Goal: Task Accomplishment & Management: Manage account settings

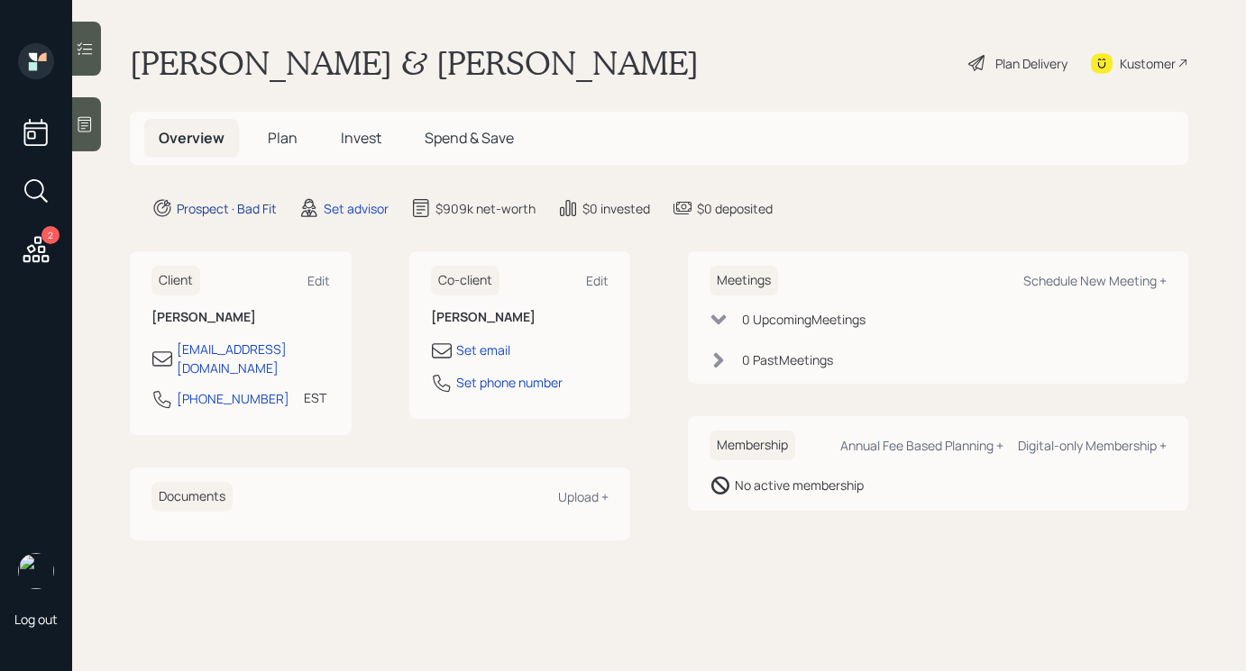
click at [247, 210] on div "Prospect · Bad Fit" at bounding box center [227, 208] width 100 height 19
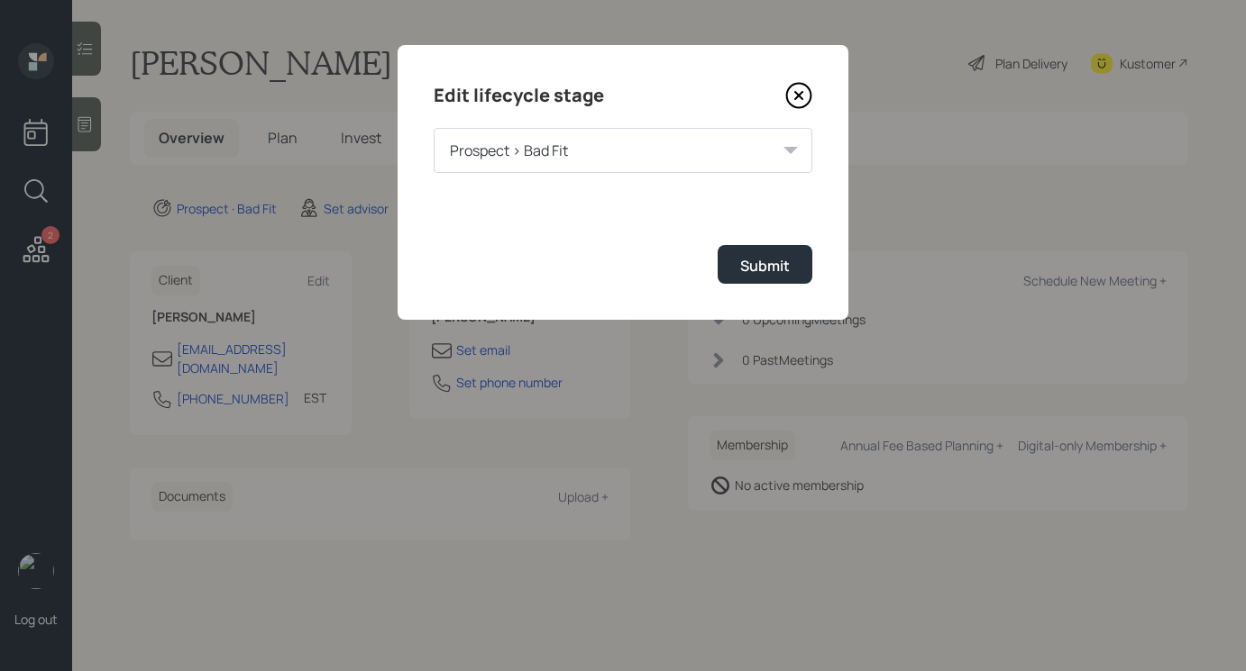
click at [699, 142] on div "Prospect > Bad Fit" at bounding box center [623, 150] width 379 height 45
click at [787, 97] on icon at bounding box center [799, 96] width 24 height 24
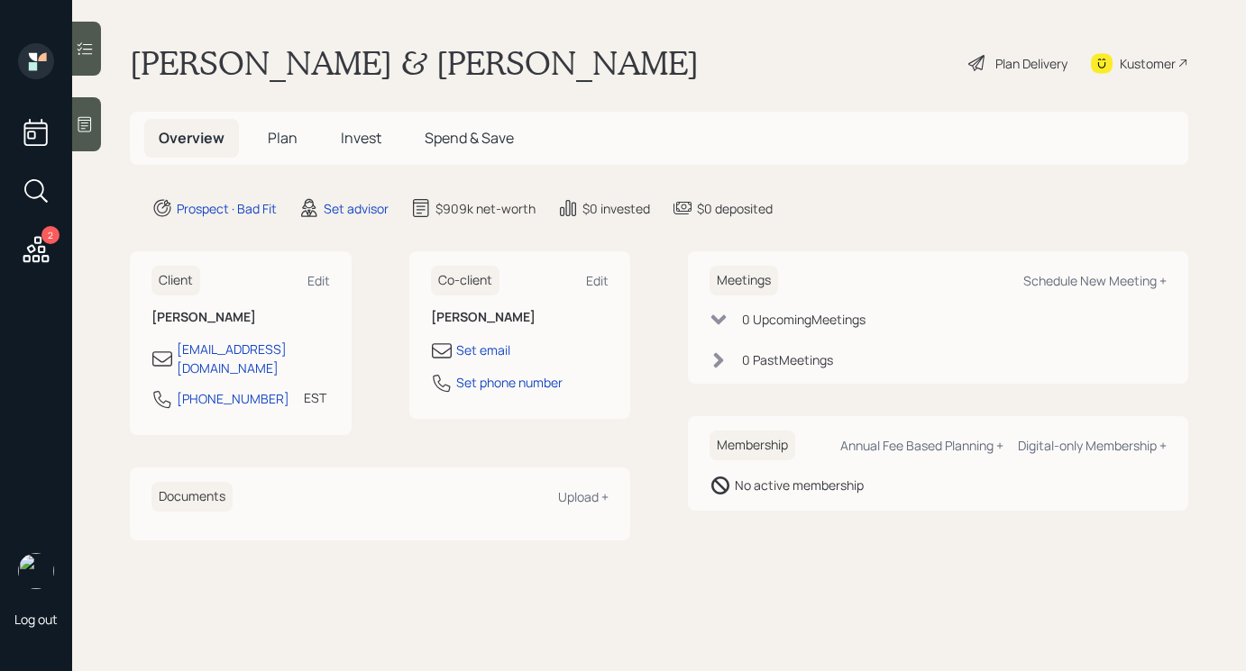
click at [1005, 55] on div "Plan Delivery" at bounding box center [1031, 63] width 72 height 19
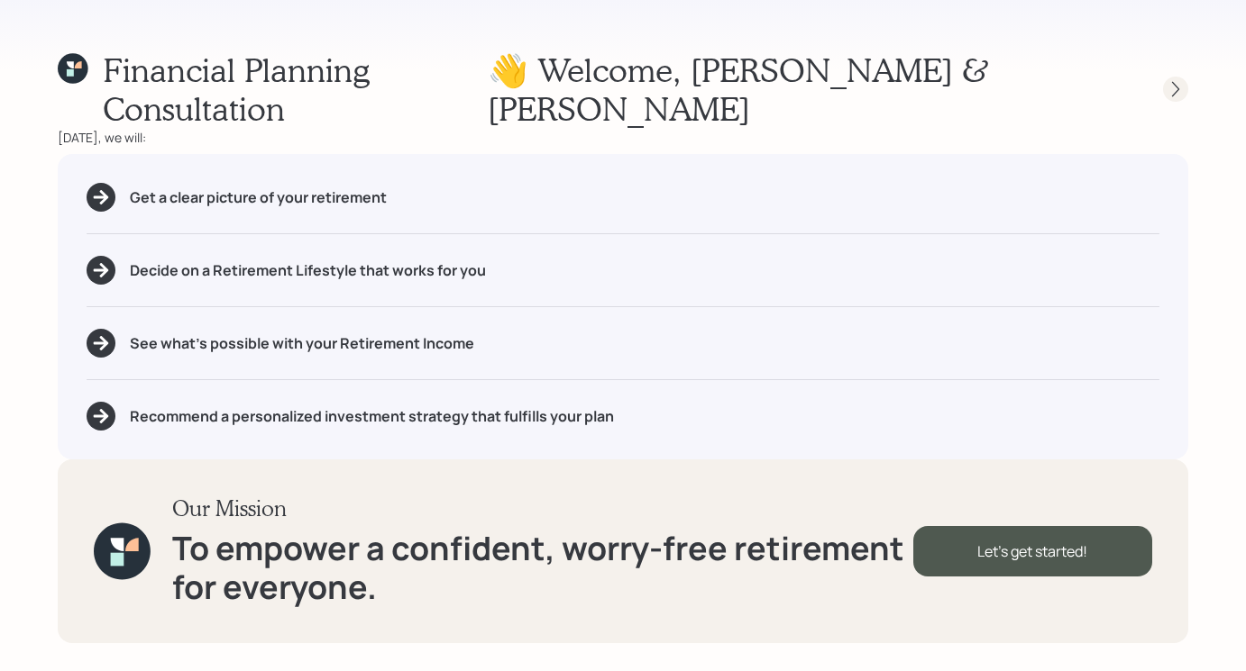
click at [1164, 77] on div at bounding box center [1175, 89] width 25 height 25
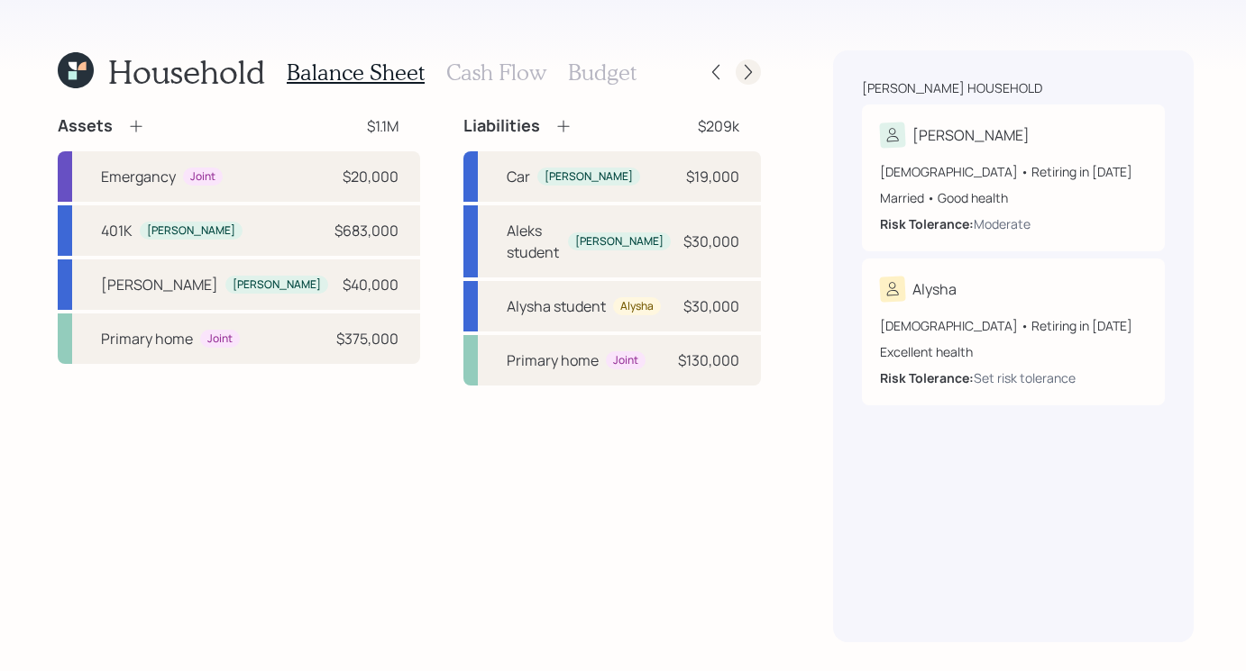
click at [739, 70] on icon at bounding box center [748, 72] width 18 height 18
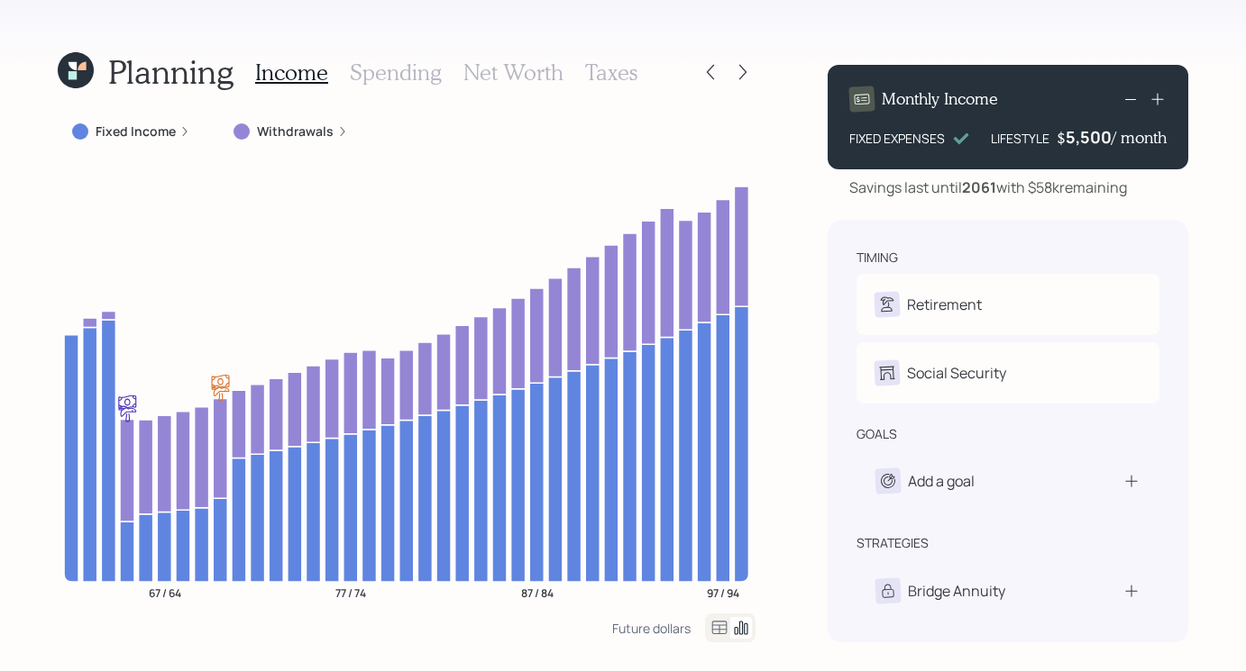
click at [737, 70] on icon at bounding box center [743, 72] width 18 height 18
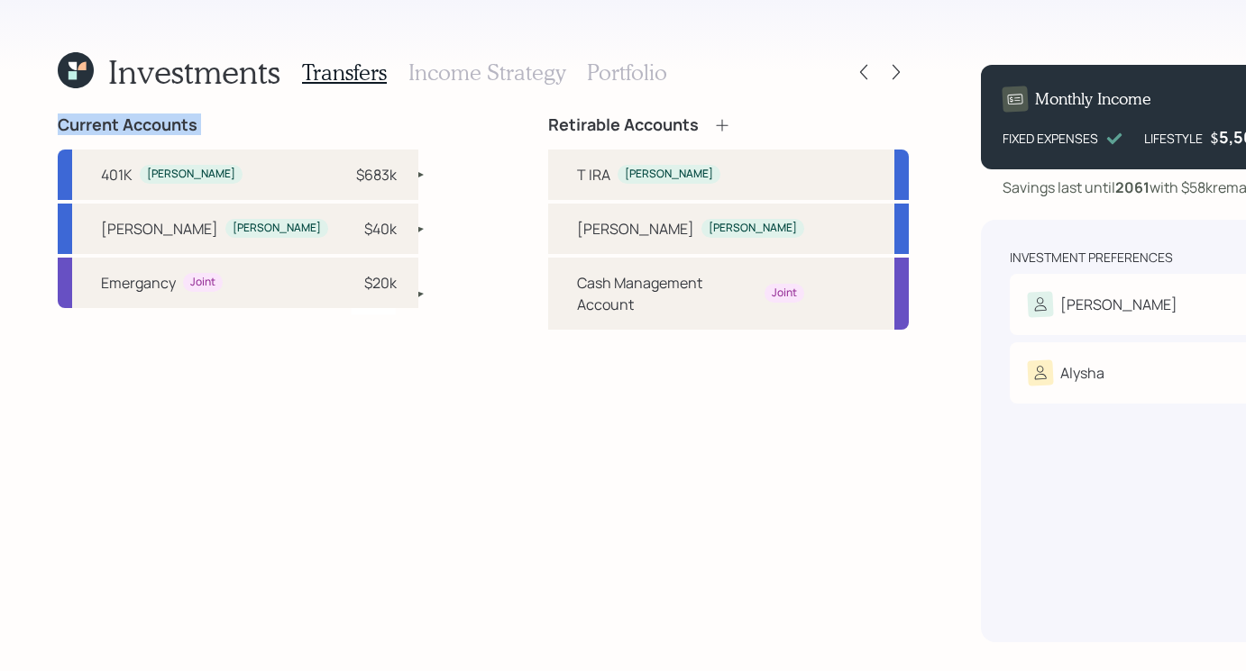
click at [887, 70] on icon at bounding box center [896, 72] width 18 height 18
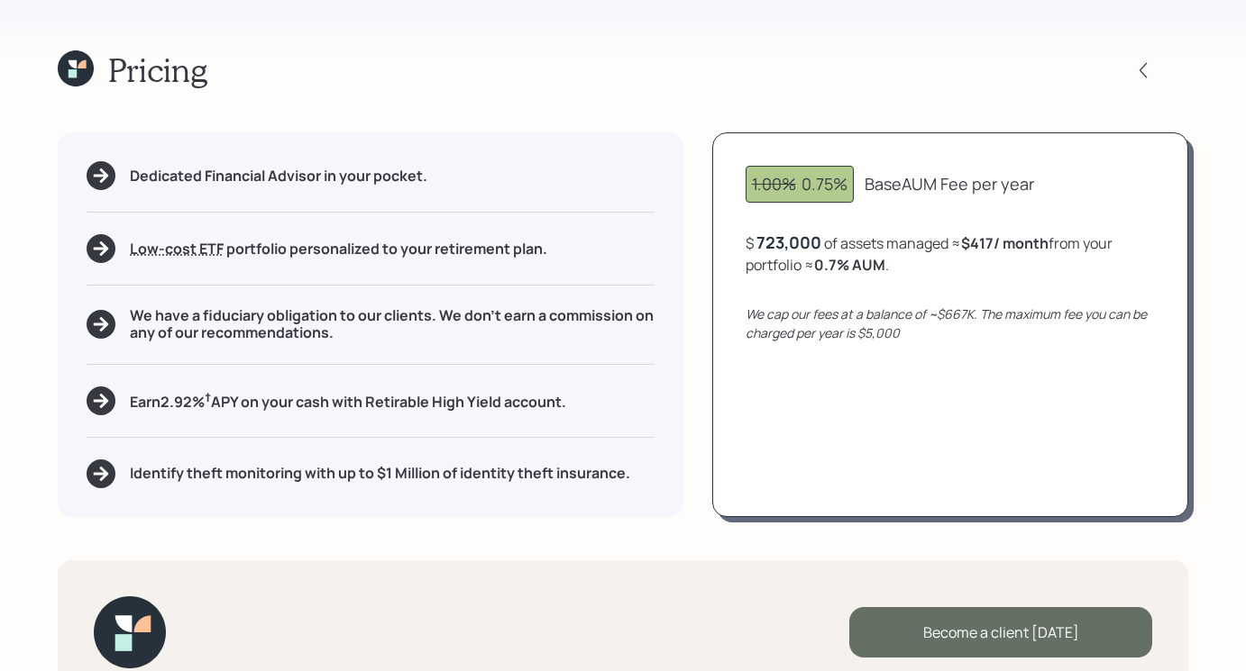
click at [975, 632] on div "Become a client today" at bounding box center [1000, 632] width 303 height 50
click at [964, 648] on div "Go to Altruist" at bounding box center [1000, 632] width 303 height 50
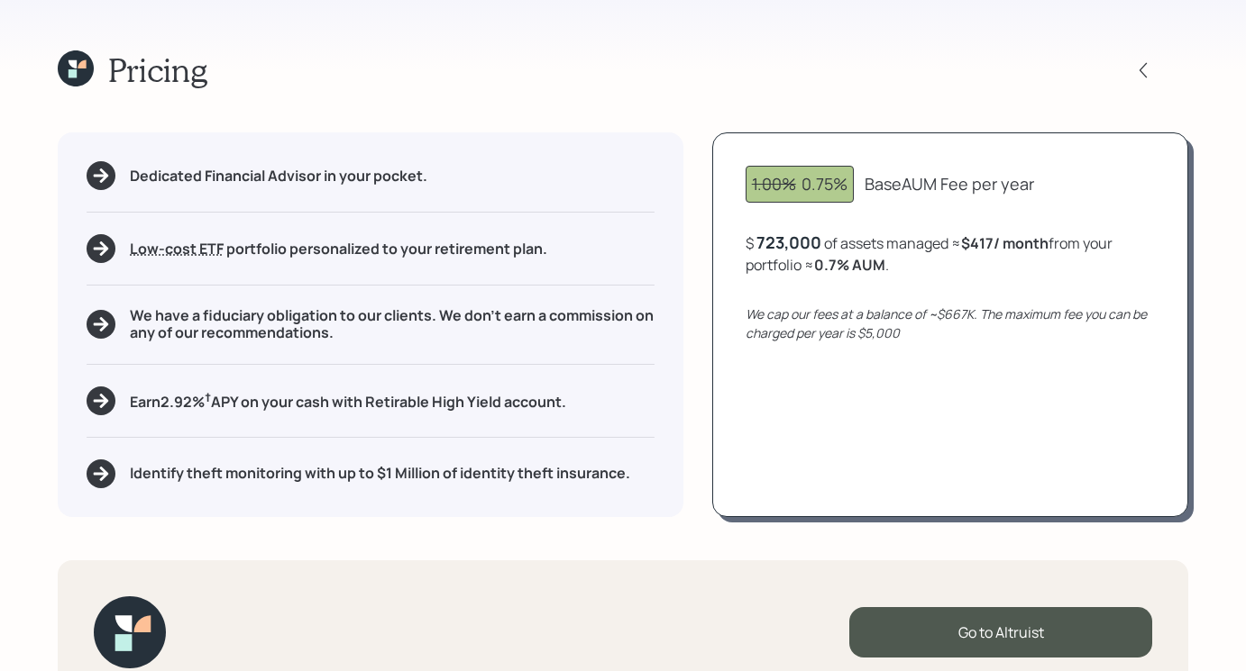
click at [82, 63] on icon at bounding box center [82, 64] width 8 height 8
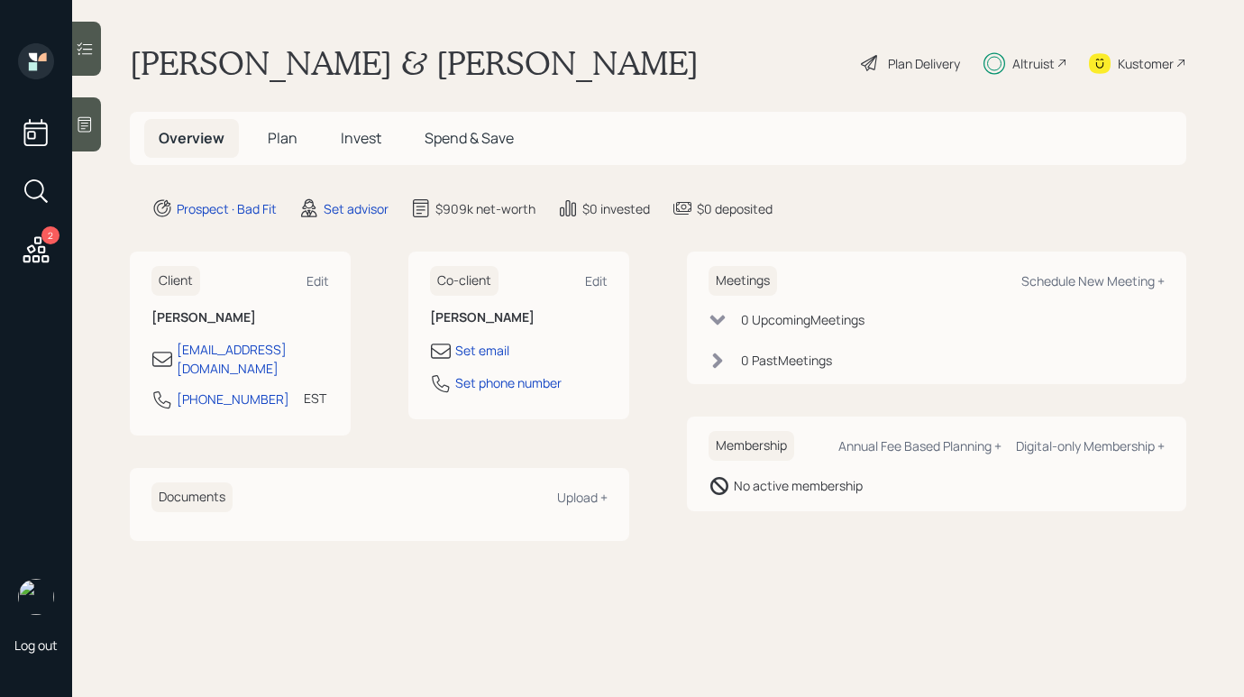
click at [333, 198] on div "Set advisor" at bounding box center [343, 208] width 90 height 22
click at [336, 223] on main "Aleksandra & Alysha Szegda Plan Delivery Altruist Kustomer Overview Plan Invest…" at bounding box center [658, 348] width 1172 height 697
click at [347, 205] on div "Set advisor" at bounding box center [356, 208] width 65 height 19
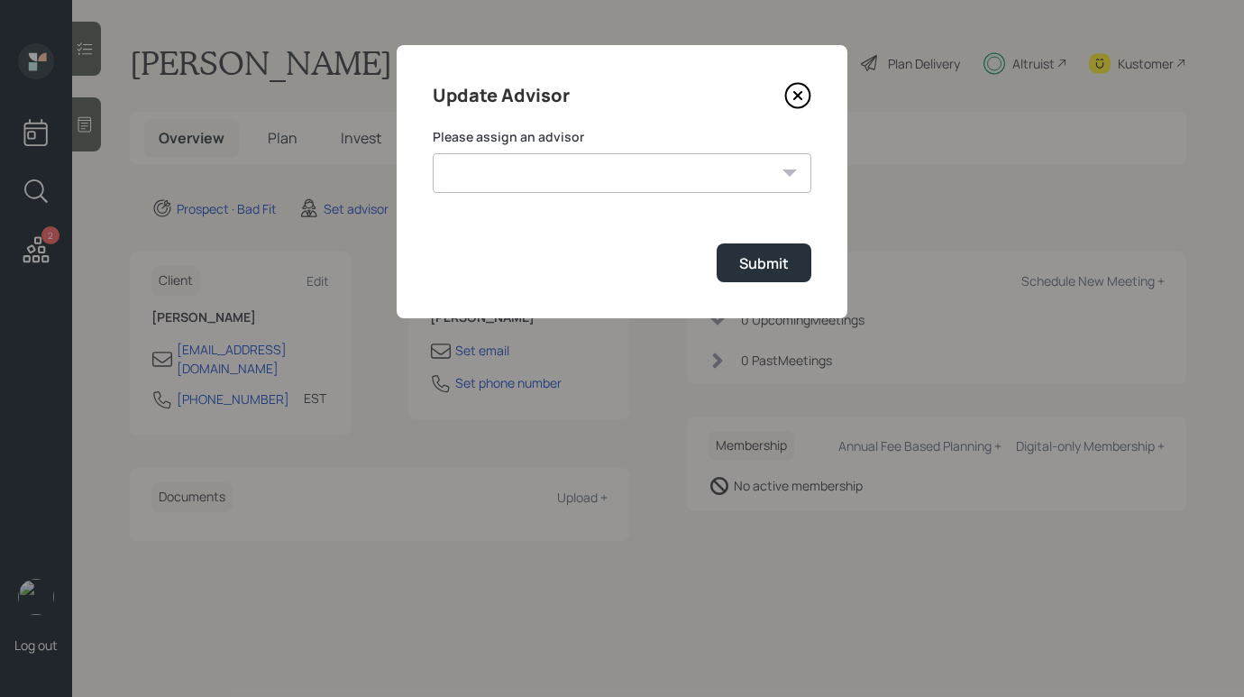
click at [705, 161] on select "Michael Russo Jonah Coleman Tyler End Treva Nostdahl Eric Schwartz Sami Boghos …" at bounding box center [622, 173] width 379 height 40
select select "b1d8ea90-abcc-42aa-86cc-4f33a132aacc"
click at [433, 153] on select "Michael Russo Jonah Coleman Tyler End Treva Nostdahl Eric Schwartz Sami Boghos …" at bounding box center [622, 173] width 379 height 40
click at [800, 257] on button "Submit" at bounding box center [764, 262] width 95 height 39
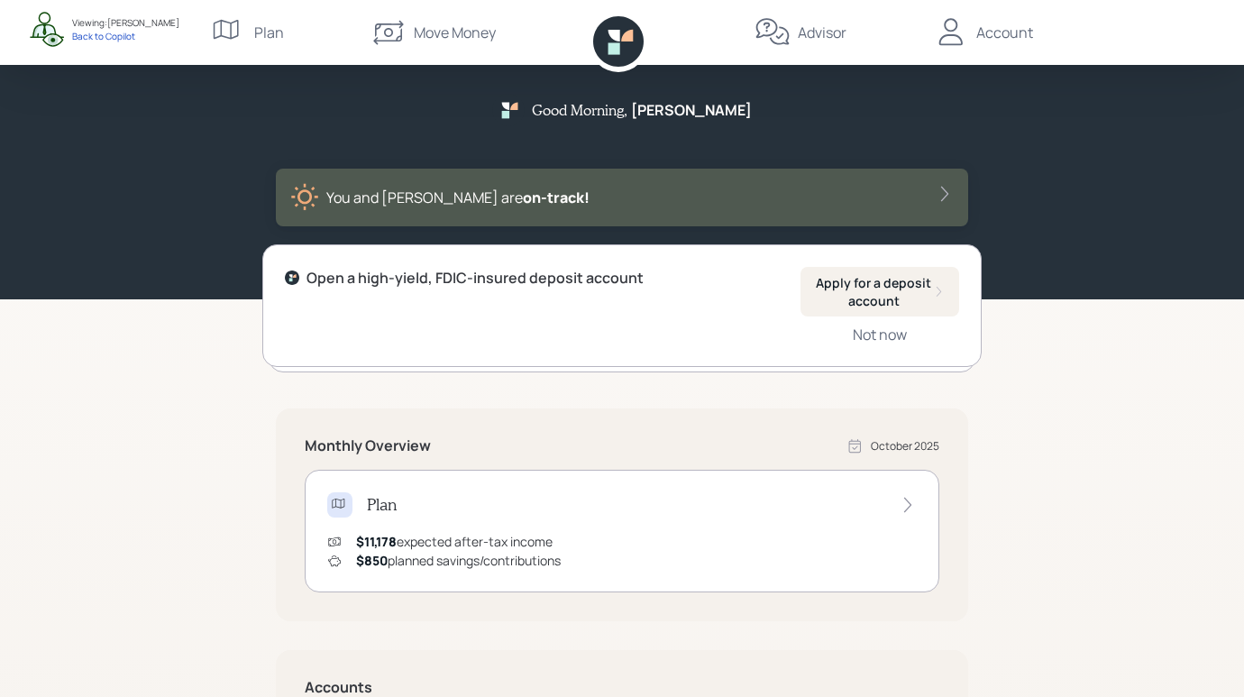
click at [401, 21] on icon at bounding box center [388, 32] width 36 height 36
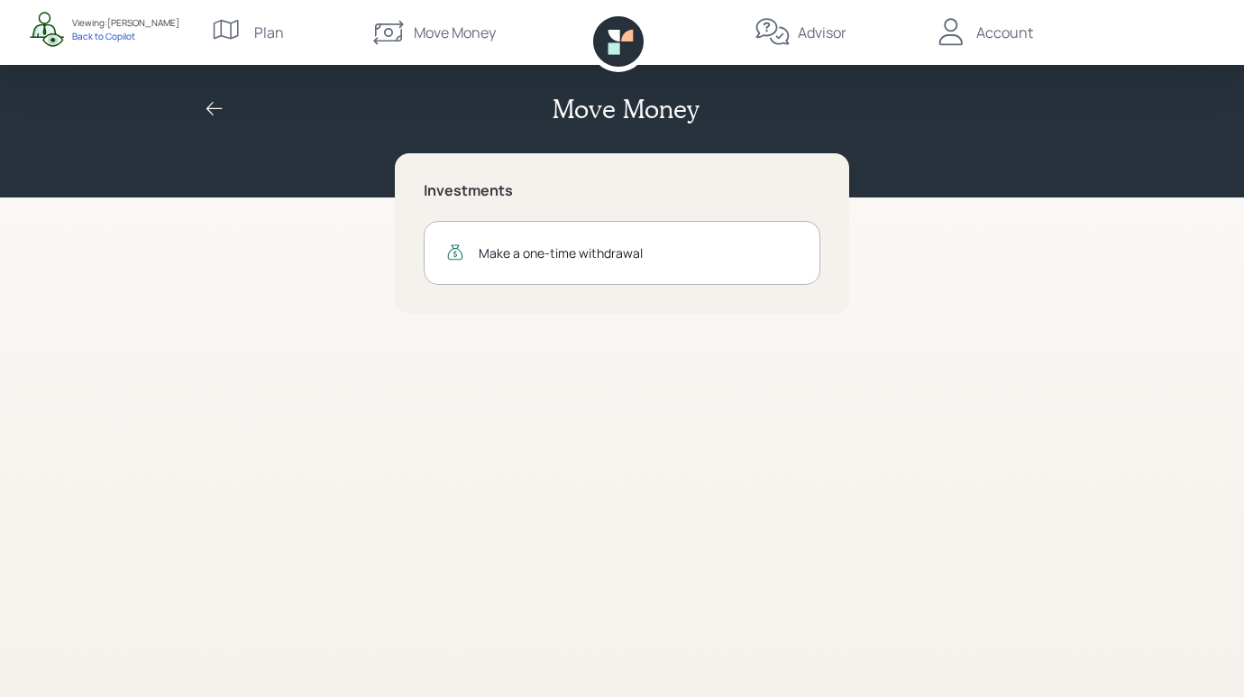
click at [800, 41] on div "Advisor" at bounding box center [822, 33] width 49 height 22
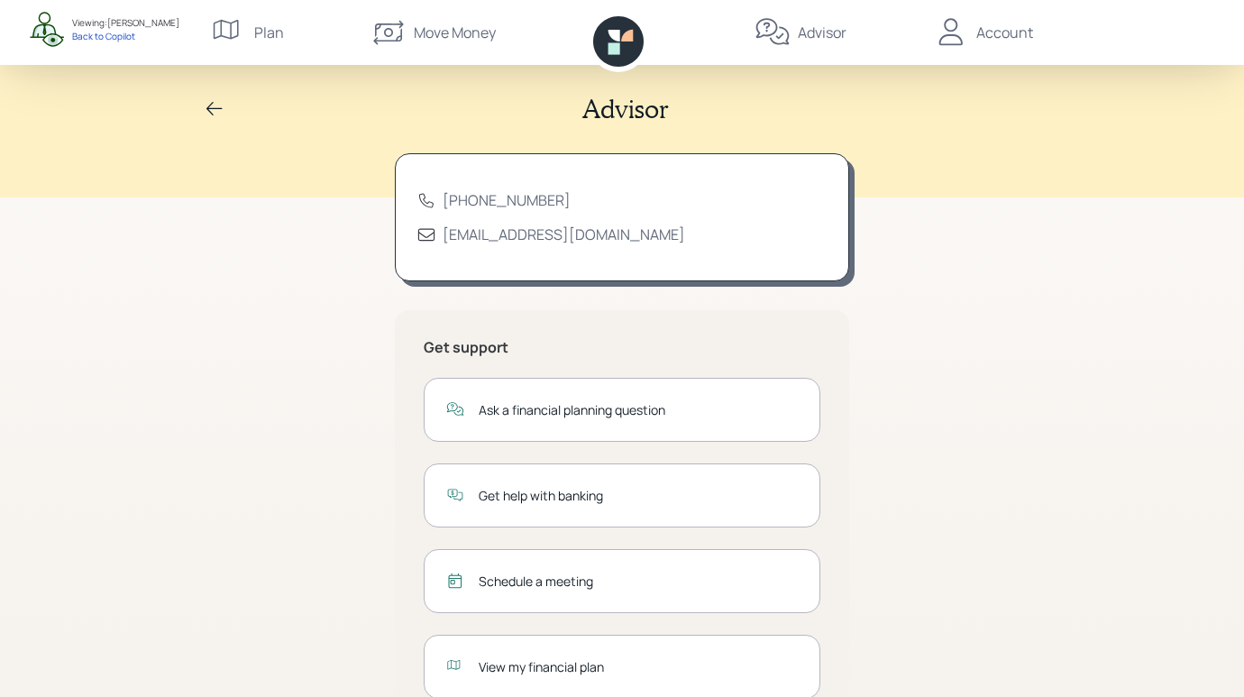
click at [394, 26] on icon at bounding box center [388, 32] width 36 height 36
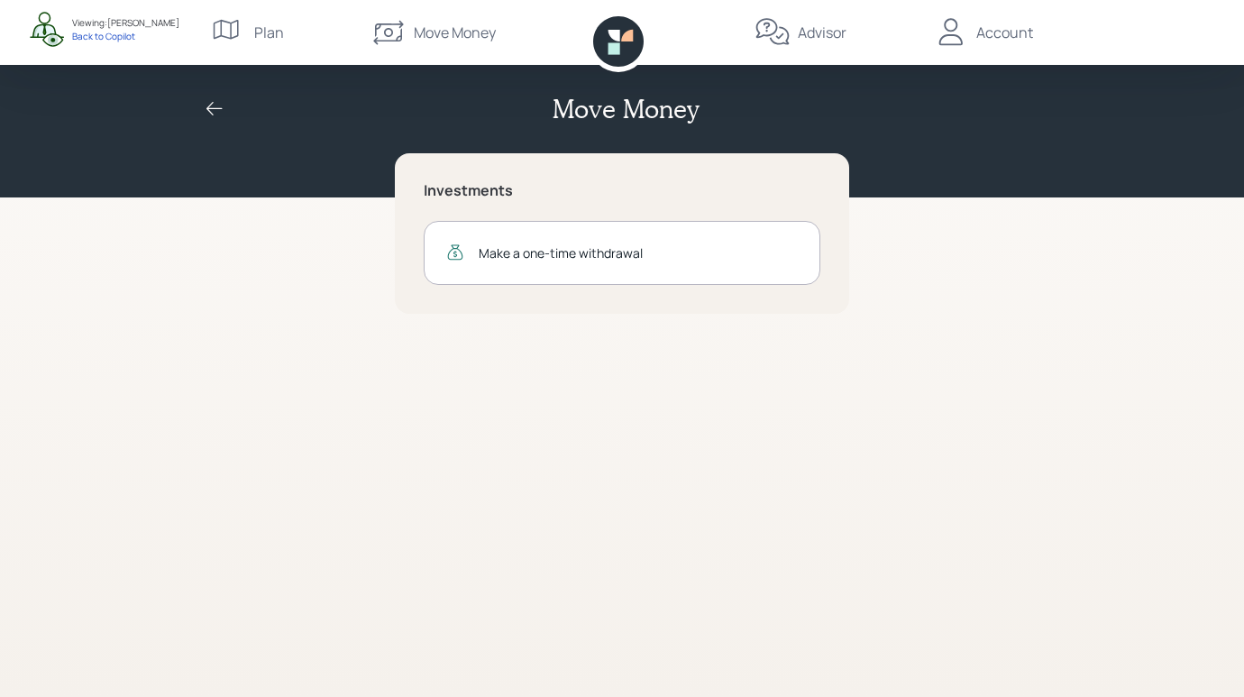
click at [805, 41] on div "Advisor" at bounding box center [822, 33] width 49 height 22
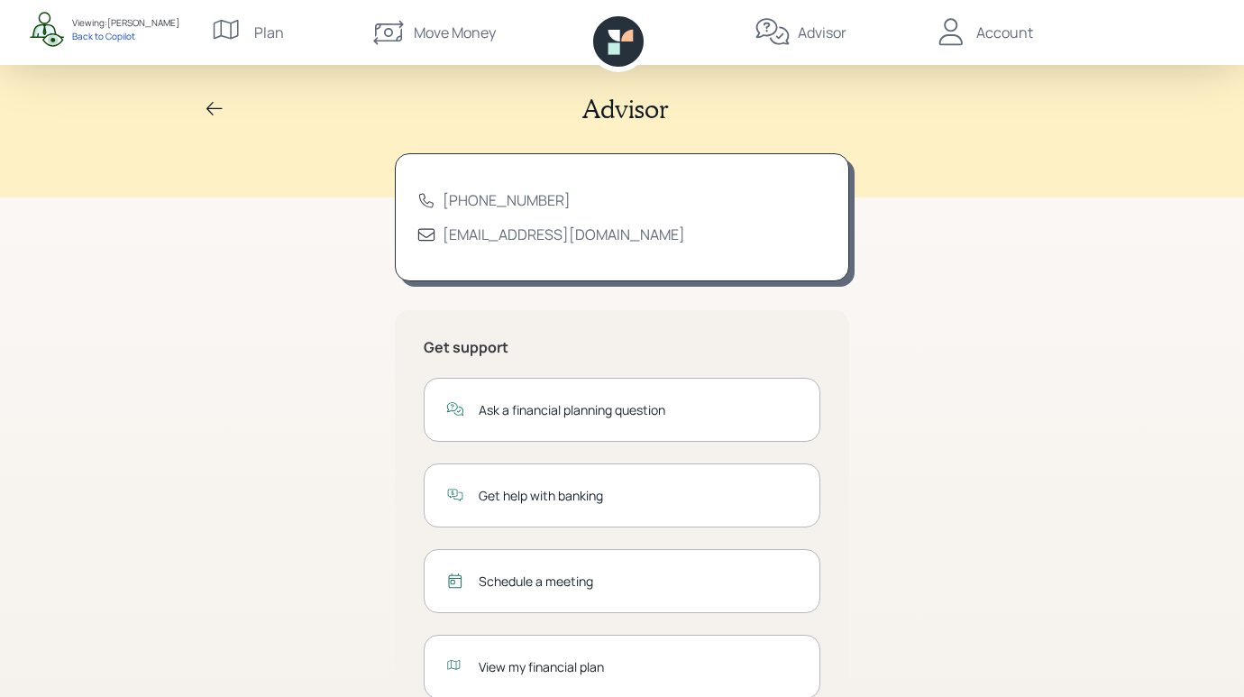
click at [515, 570] on div "Schedule a meeting" at bounding box center [622, 581] width 397 height 64
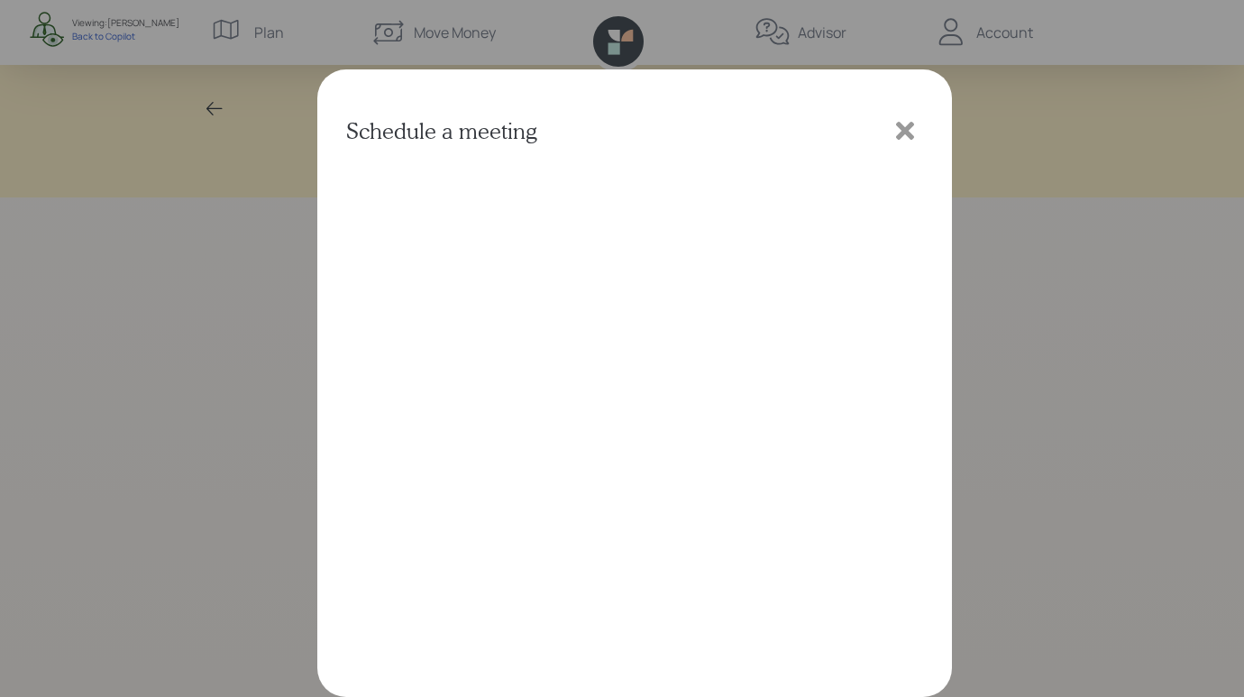
click at [909, 127] on icon at bounding box center [905, 131] width 18 height 18
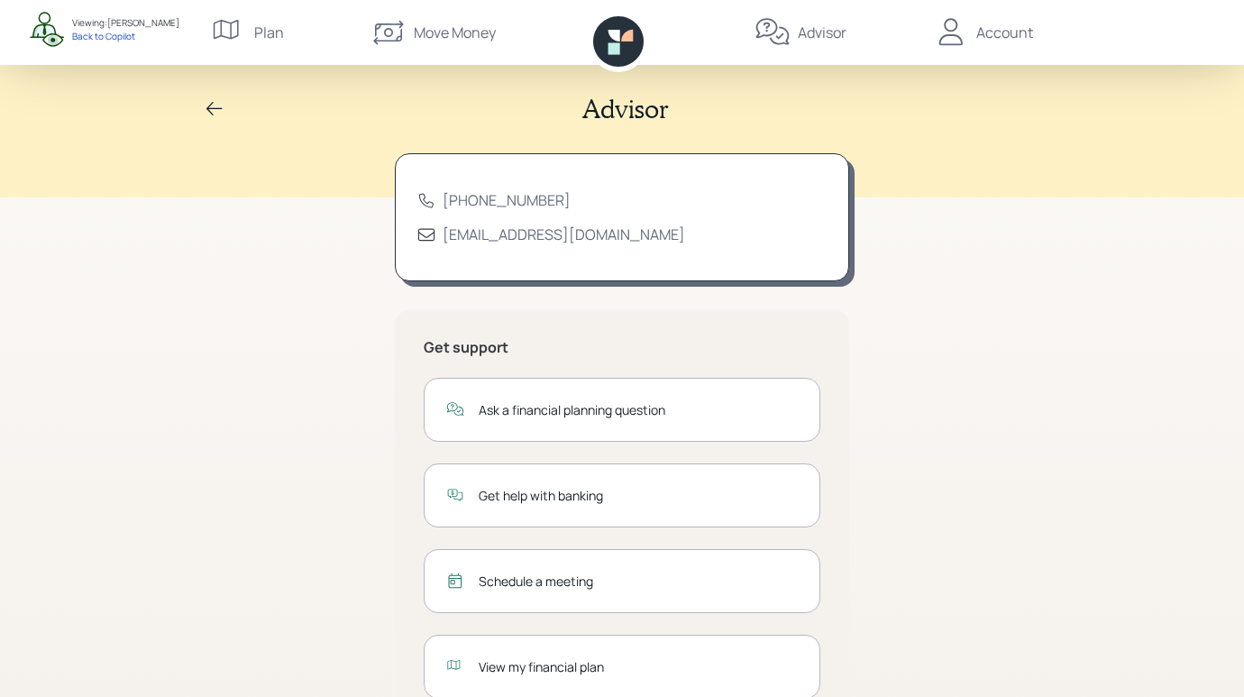
scroll to position [59, 0]
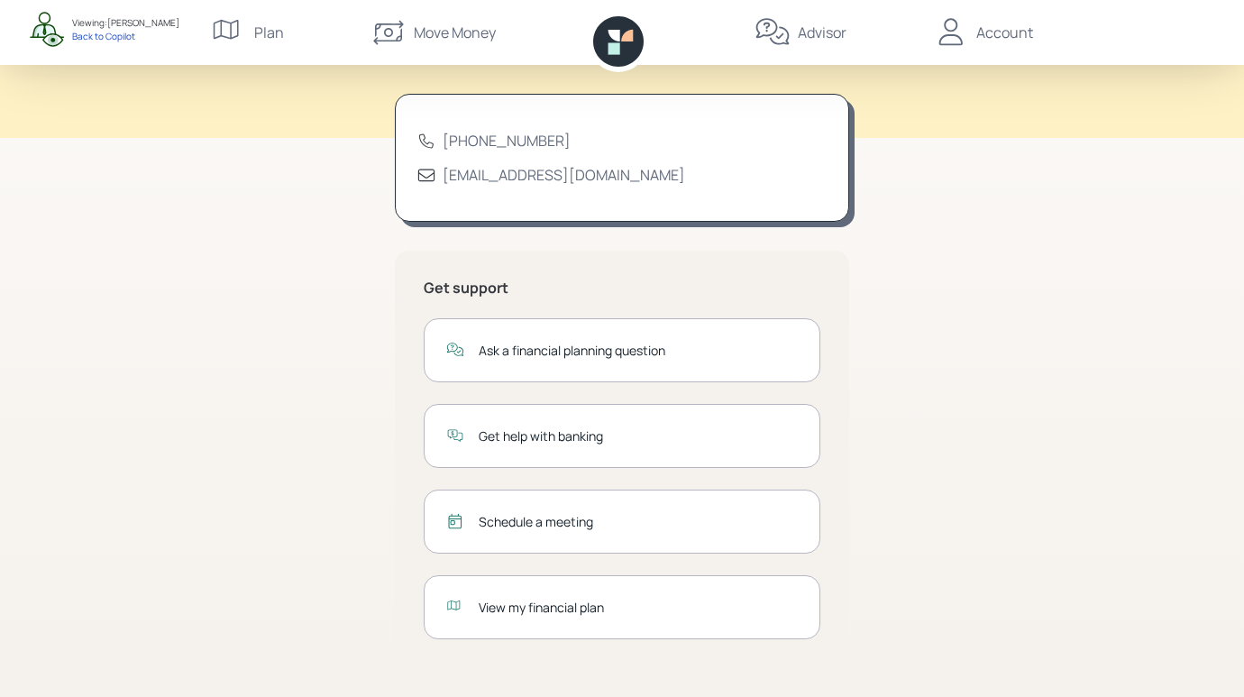
click at [633, 330] on div "Ask a financial planning question" at bounding box center [622, 350] width 397 height 64
click at [625, 347] on div "Ask a financial planning question" at bounding box center [638, 350] width 319 height 19
click at [458, 354] on icon at bounding box center [455, 350] width 18 height 18
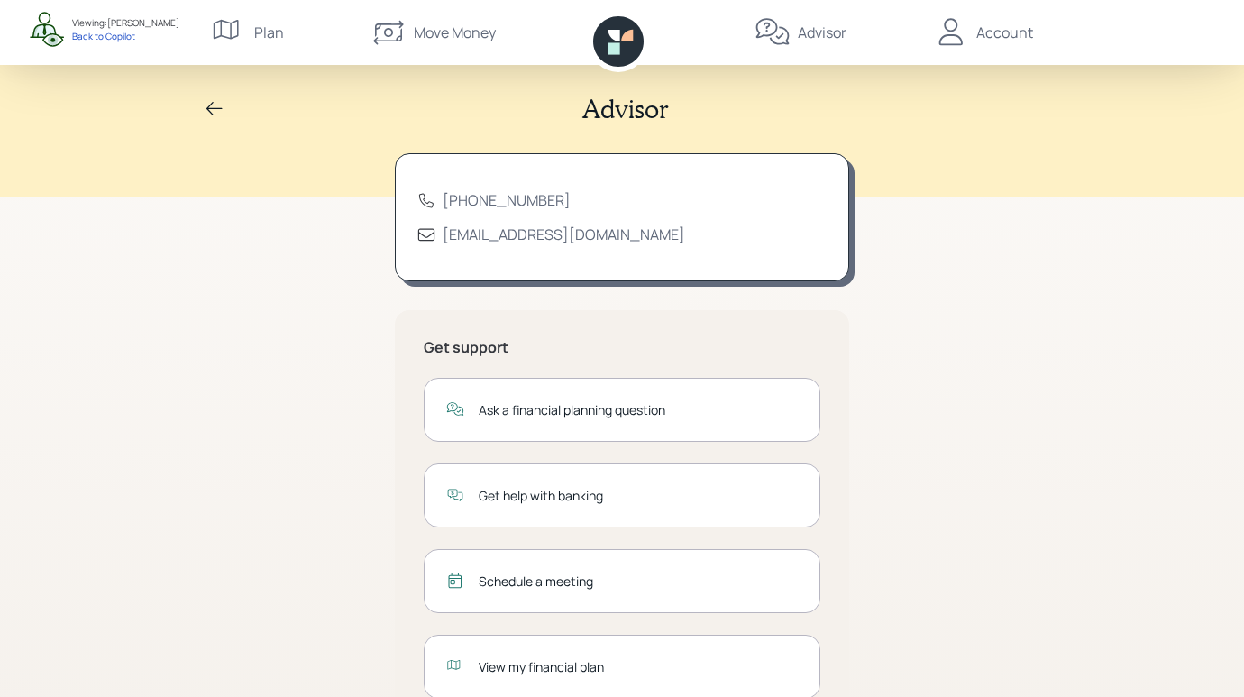
click at [623, 44] on icon at bounding box center [618, 41] width 50 height 50
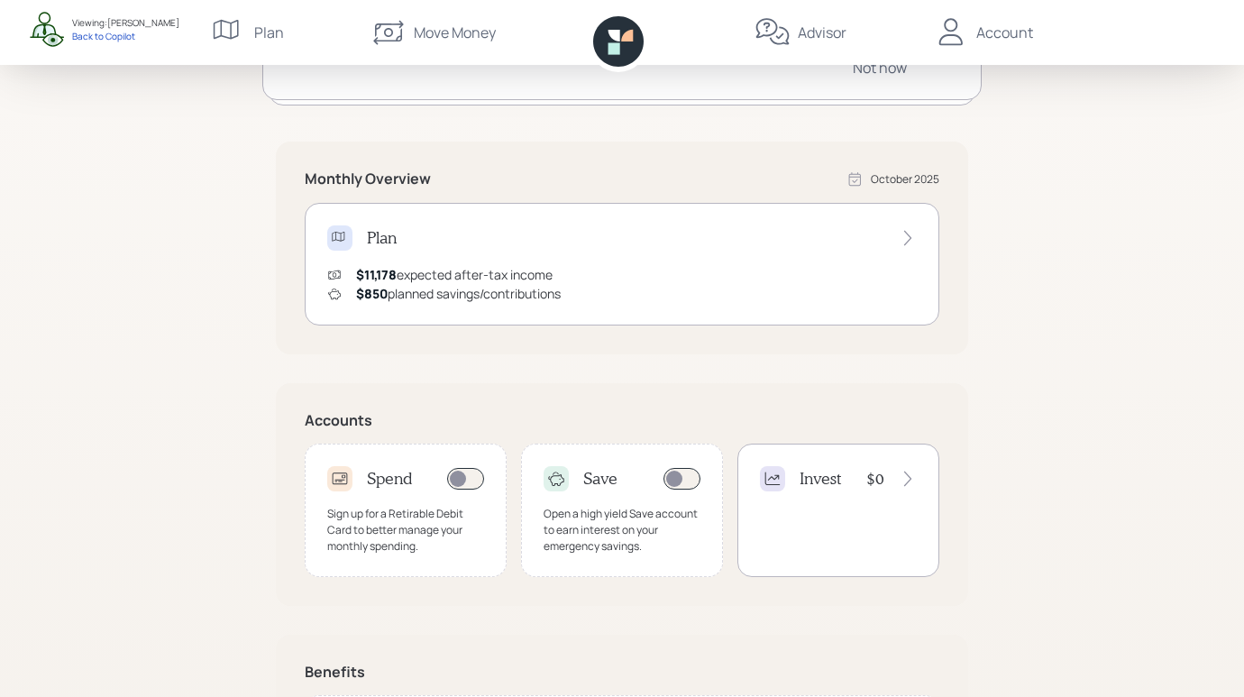
scroll to position [269, 0]
click at [867, 505] on div "Invest $0" at bounding box center [838, 508] width 202 height 133
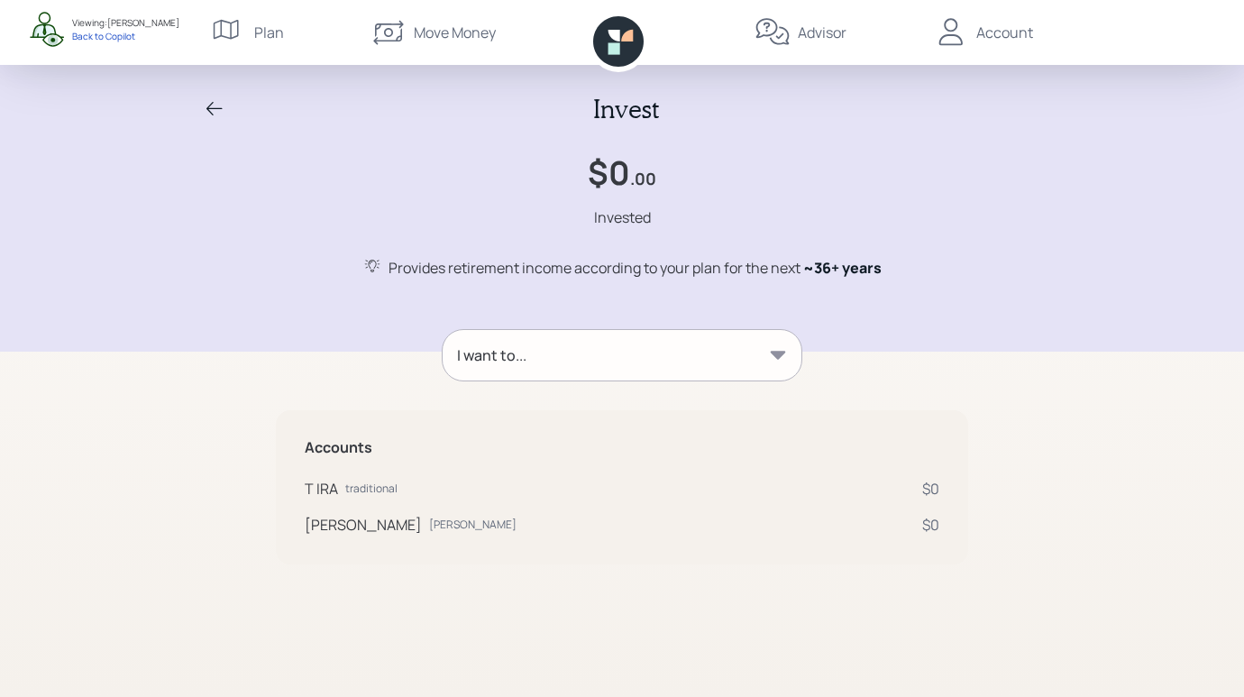
click at [215, 102] on icon at bounding box center [215, 109] width 22 height 22
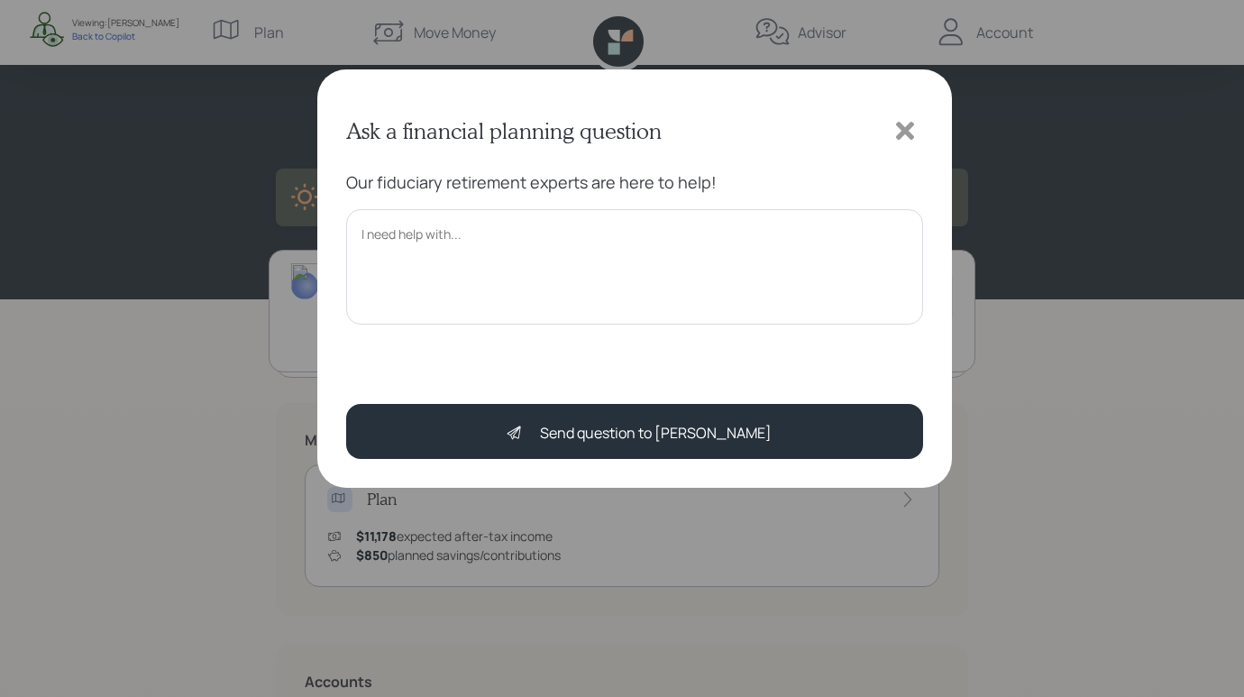
click at [899, 123] on icon at bounding box center [905, 131] width 18 height 18
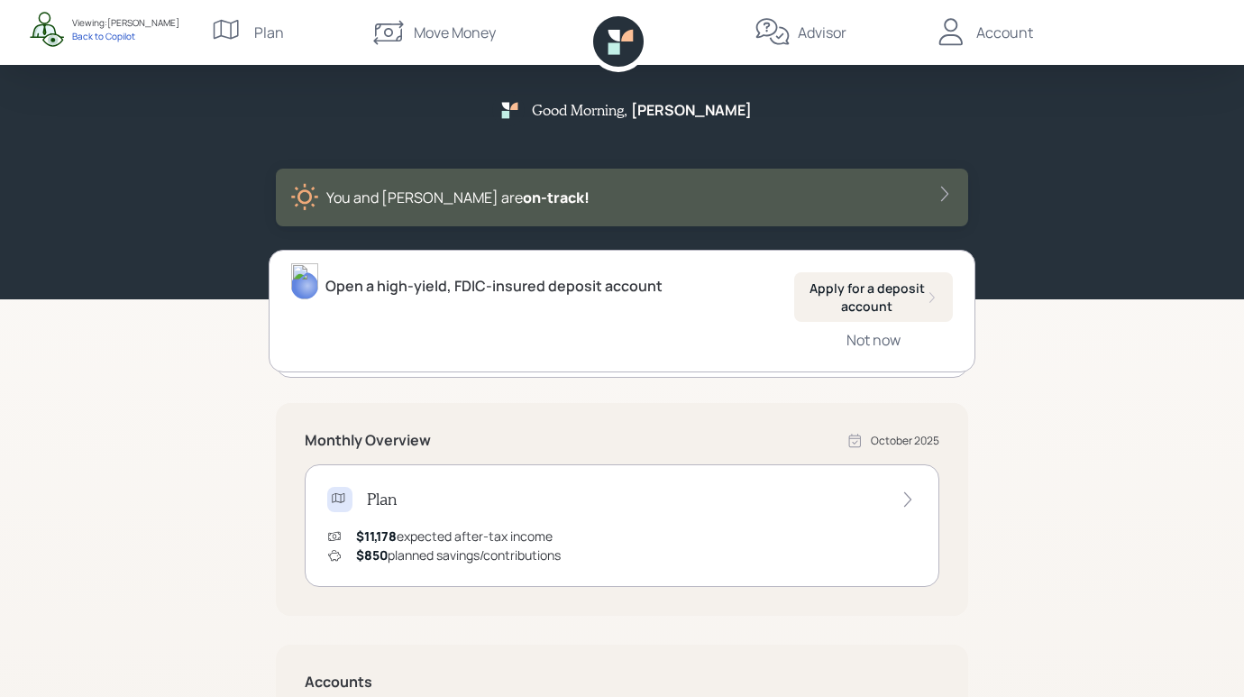
click at [1179, 193] on div "Good Morning , [PERSON_NAME] You and [PERSON_NAME] are on‑track!" at bounding box center [622, 149] width 1244 height 299
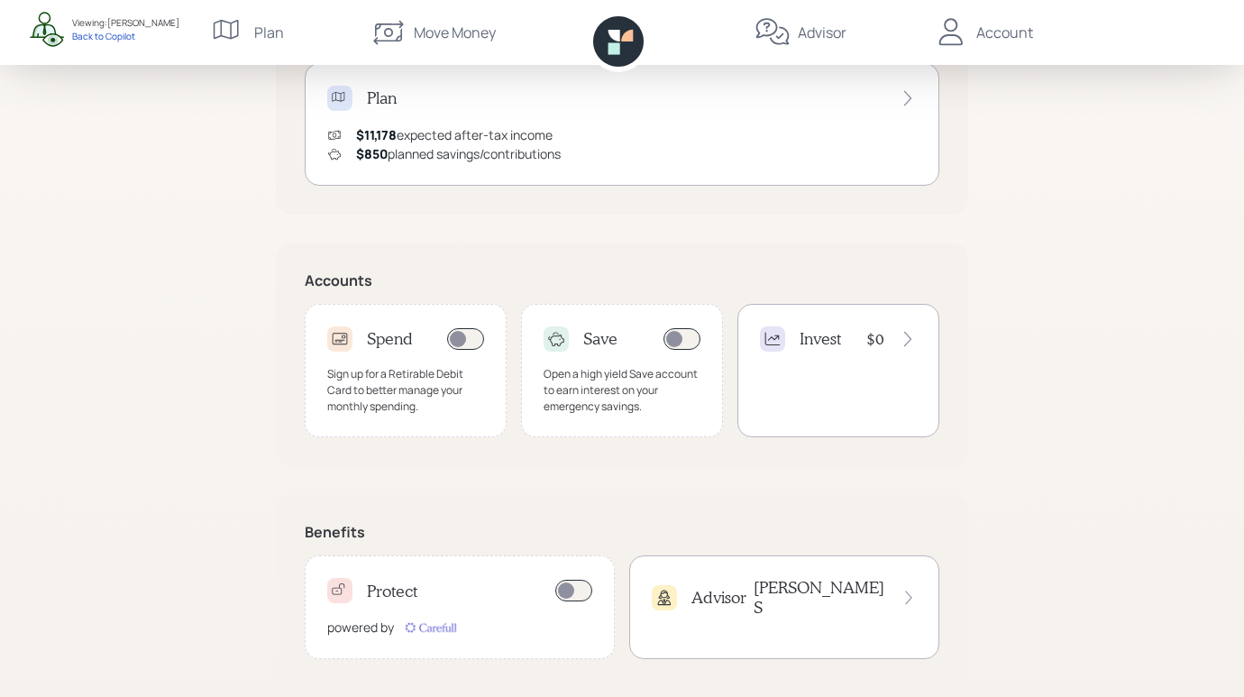
scroll to position [399, 0]
click at [858, 354] on div "Invest $0" at bounding box center [838, 372] width 202 height 133
